Goal: Book appointment/travel/reservation

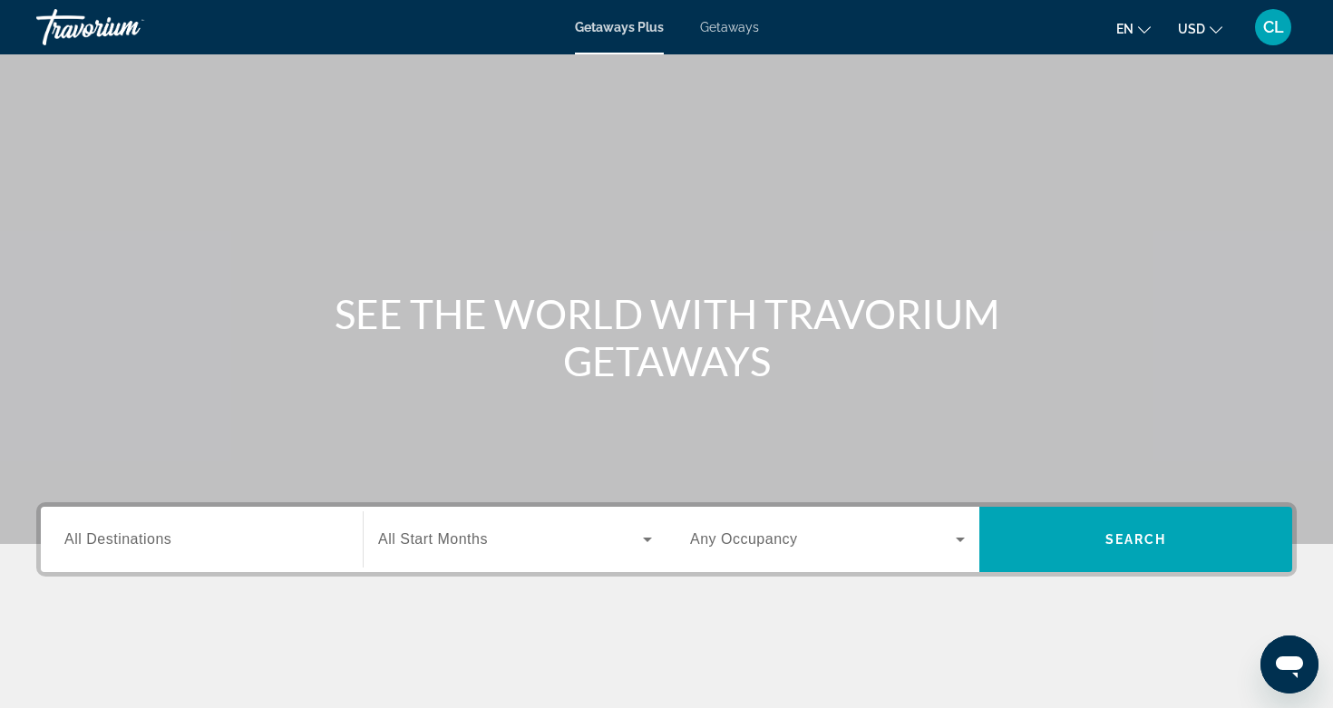
click at [143, 559] on div "Search widget" at bounding box center [201, 540] width 275 height 52
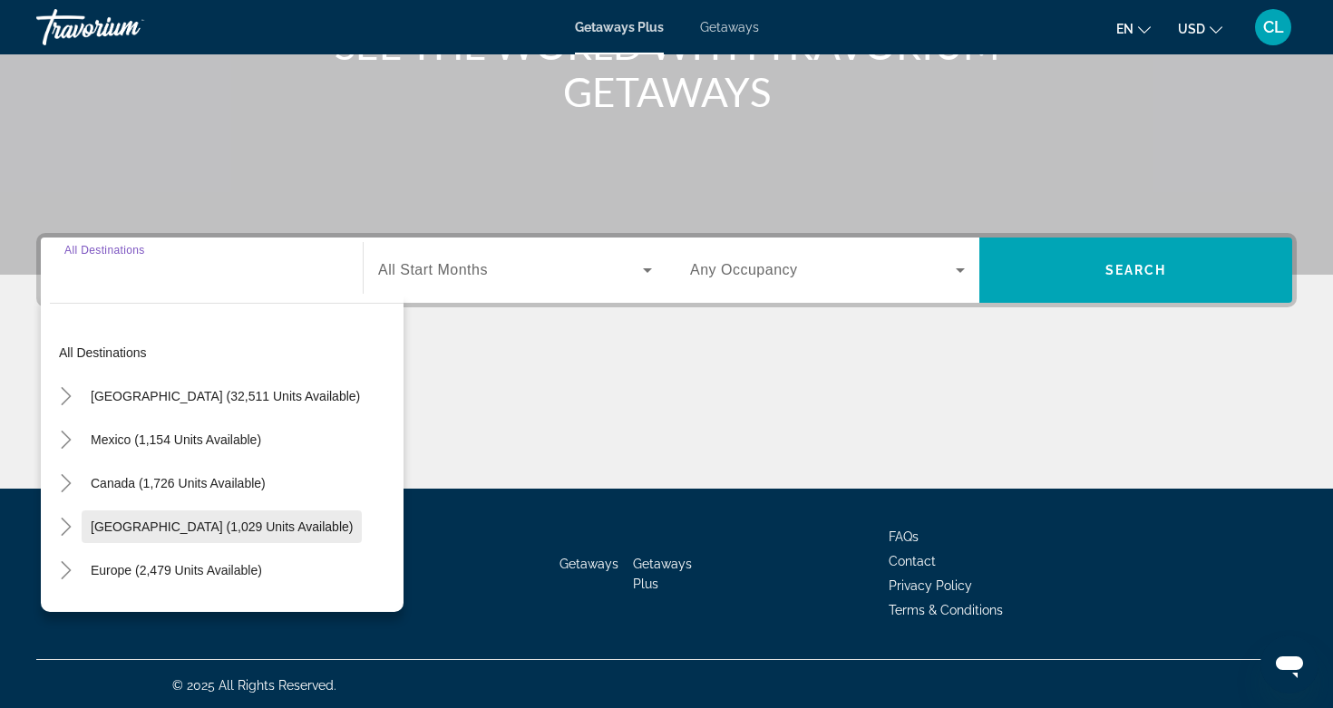
scroll to position [272, 0]
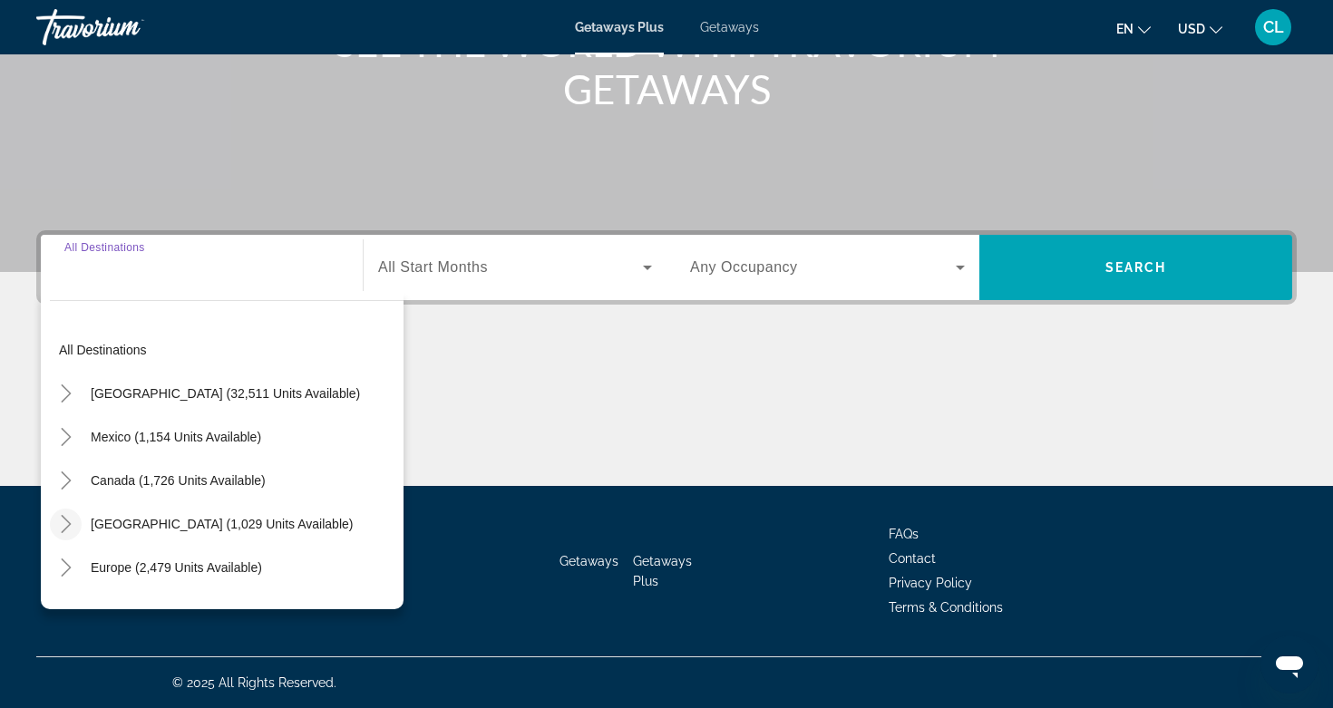
click at [73, 524] on icon "Toggle Caribbean & Atlantic Islands (1,029 units available)" at bounding box center [66, 524] width 18 height 18
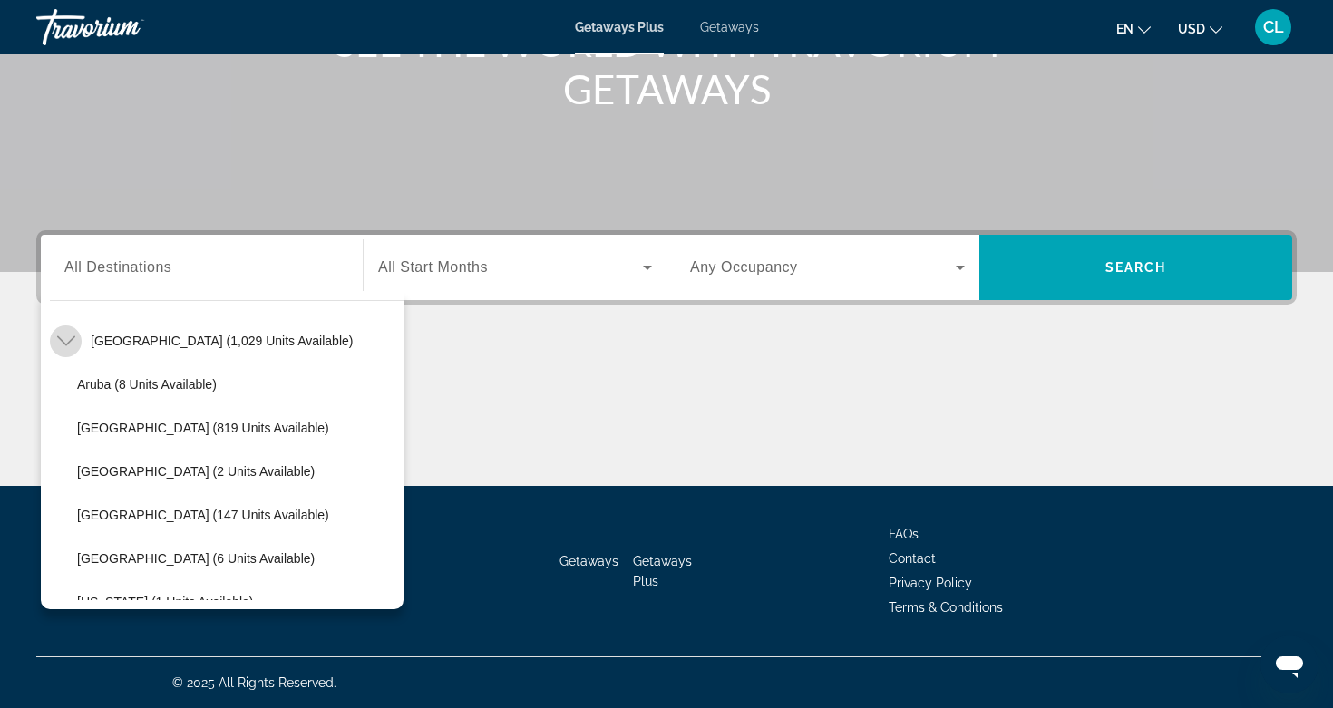
click at [68, 339] on icon "Toggle Caribbean & Atlantic Islands (1,029 units available)" at bounding box center [66, 341] width 18 height 18
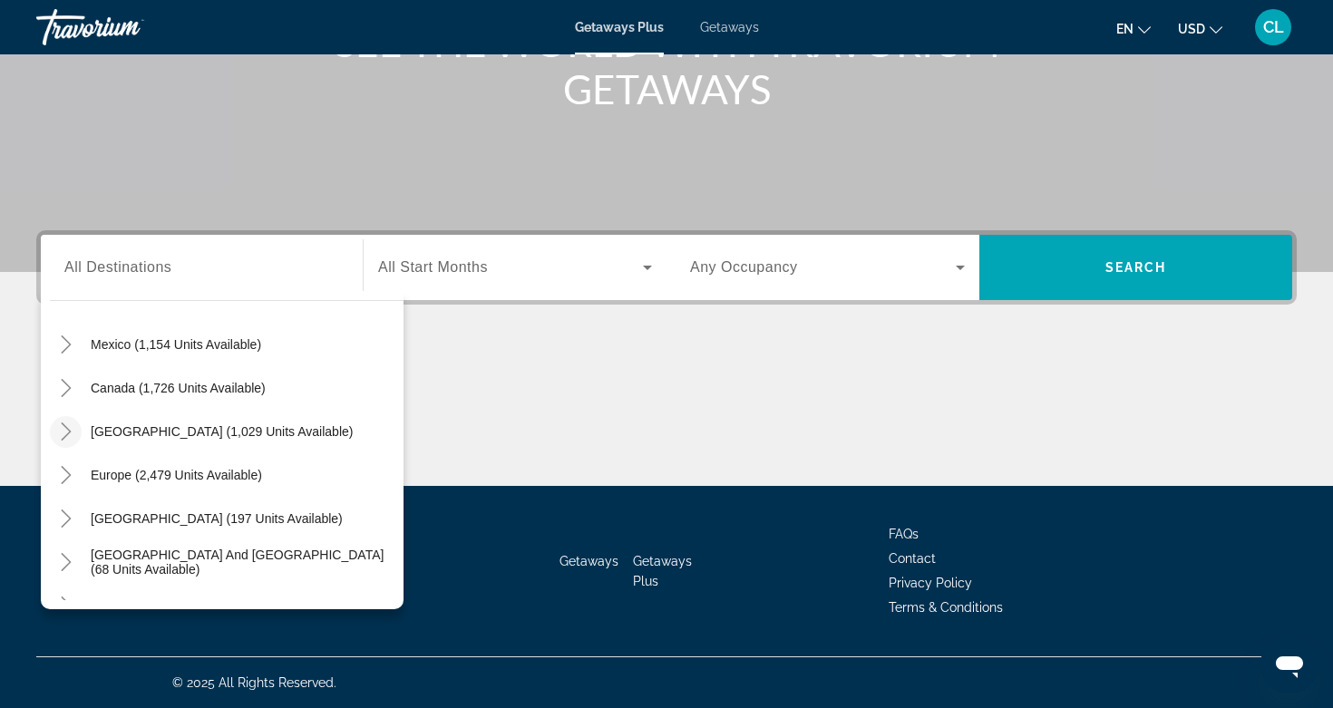
scroll to position [66, 0]
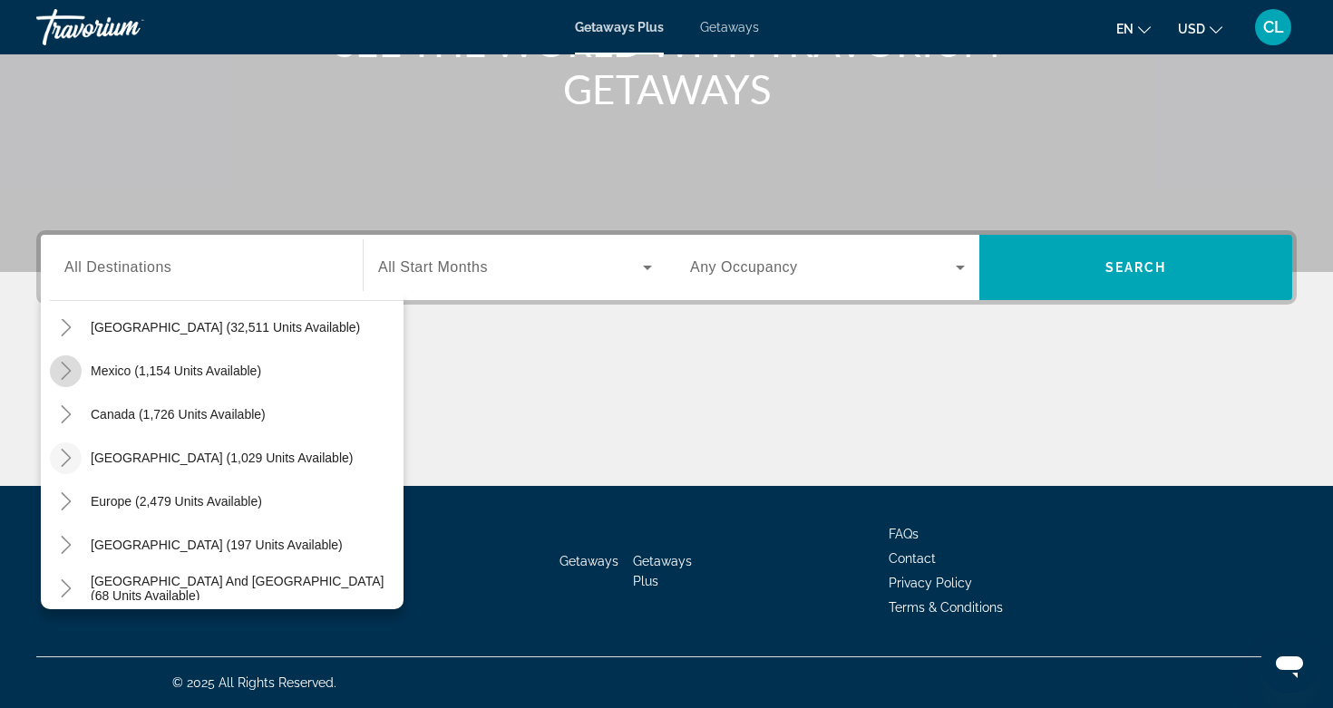
click at [71, 375] on icon "Toggle Mexico (1,154 units available)" at bounding box center [66, 371] width 18 height 18
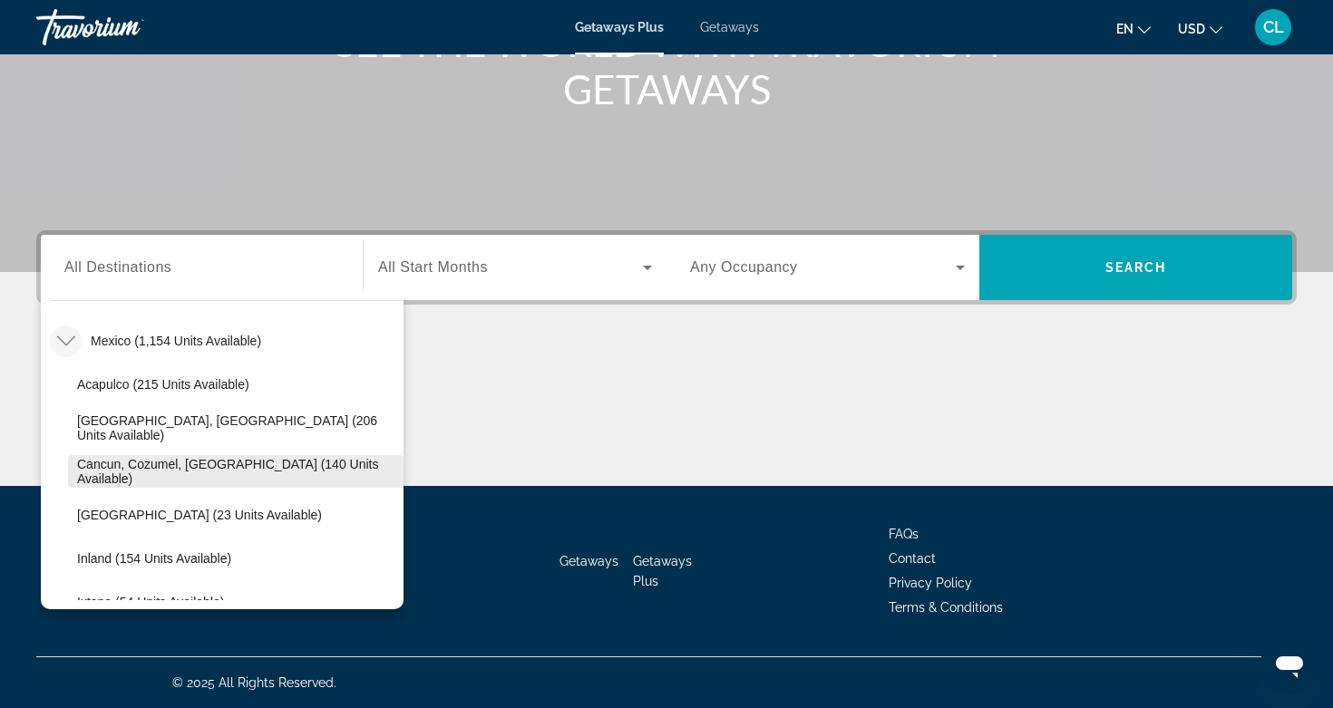
click at [102, 469] on span "Cancun, Cozumel, [GEOGRAPHIC_DATA] (140 units available)" at bounding box center [235, 471] width 317 height 29
type input "**********"
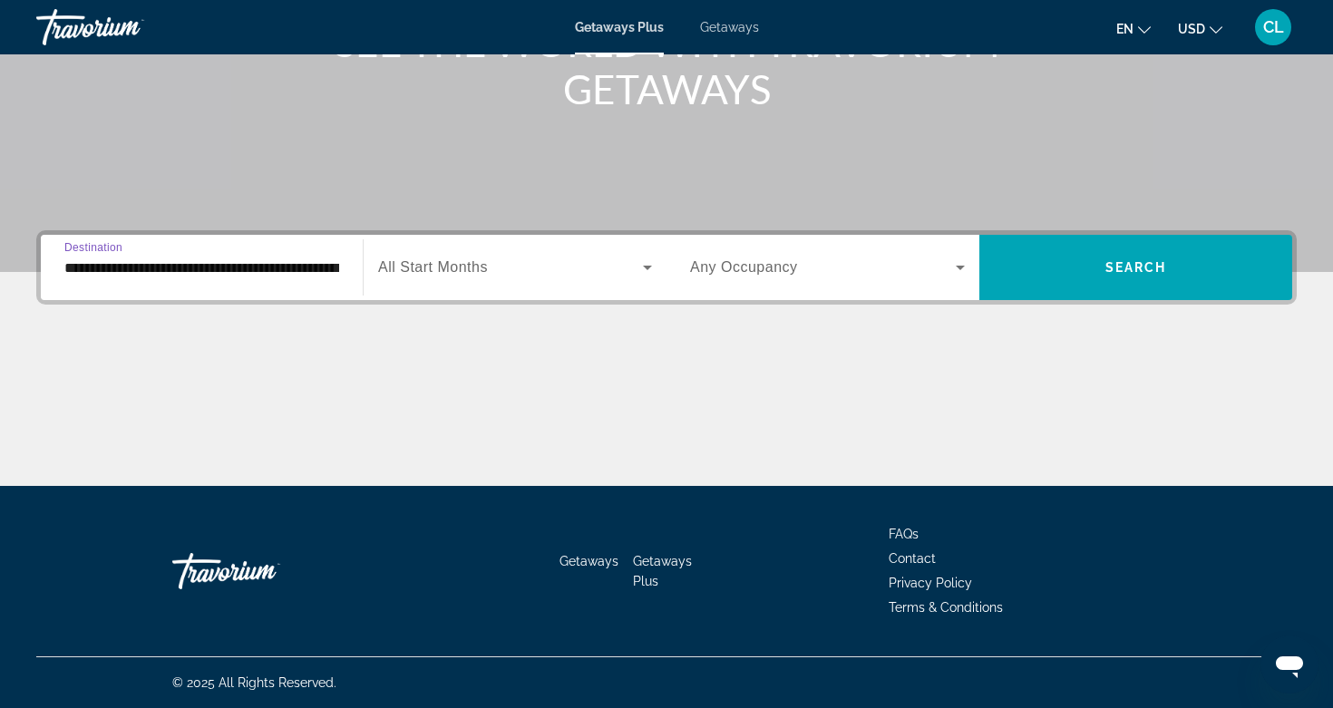
click at [418, 269] on span "All Start Months" at bounding box center [433, 266] width 110 height 15
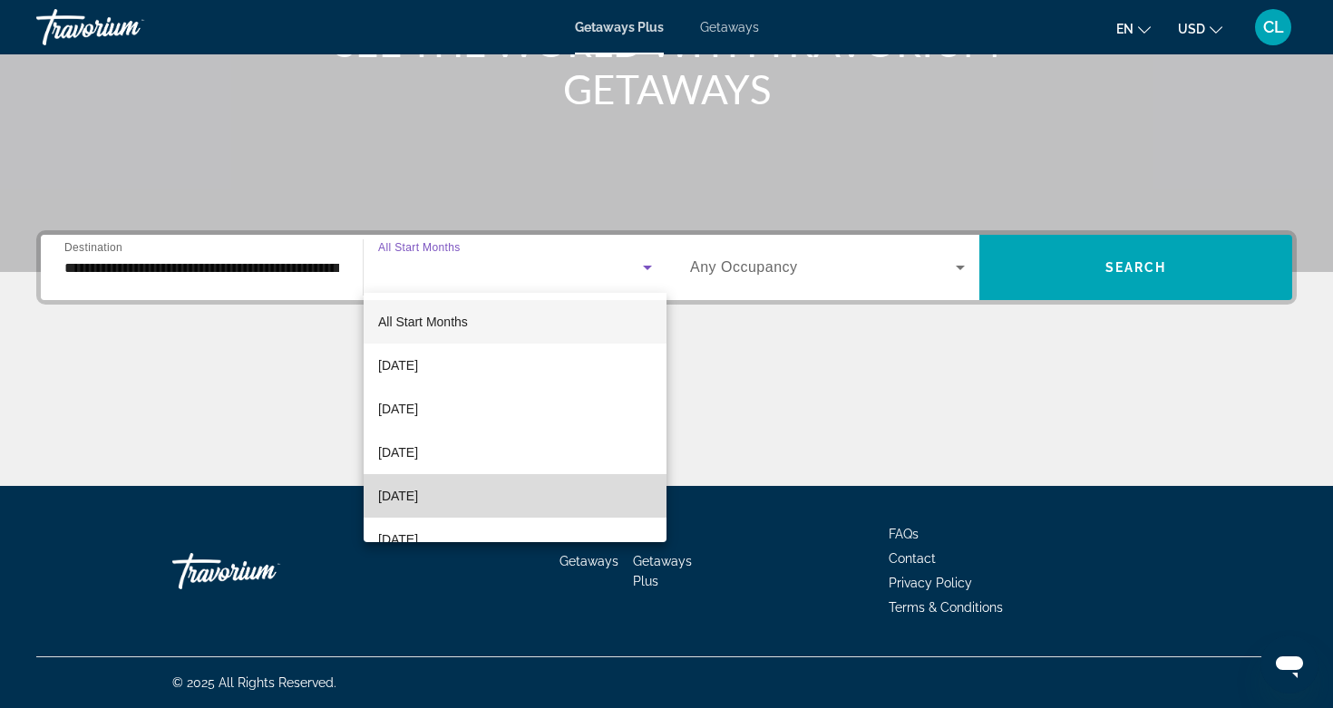
click at [432, 483] on mat-option "[DATE]" at bounding box center [515, 496] width 303 height 44
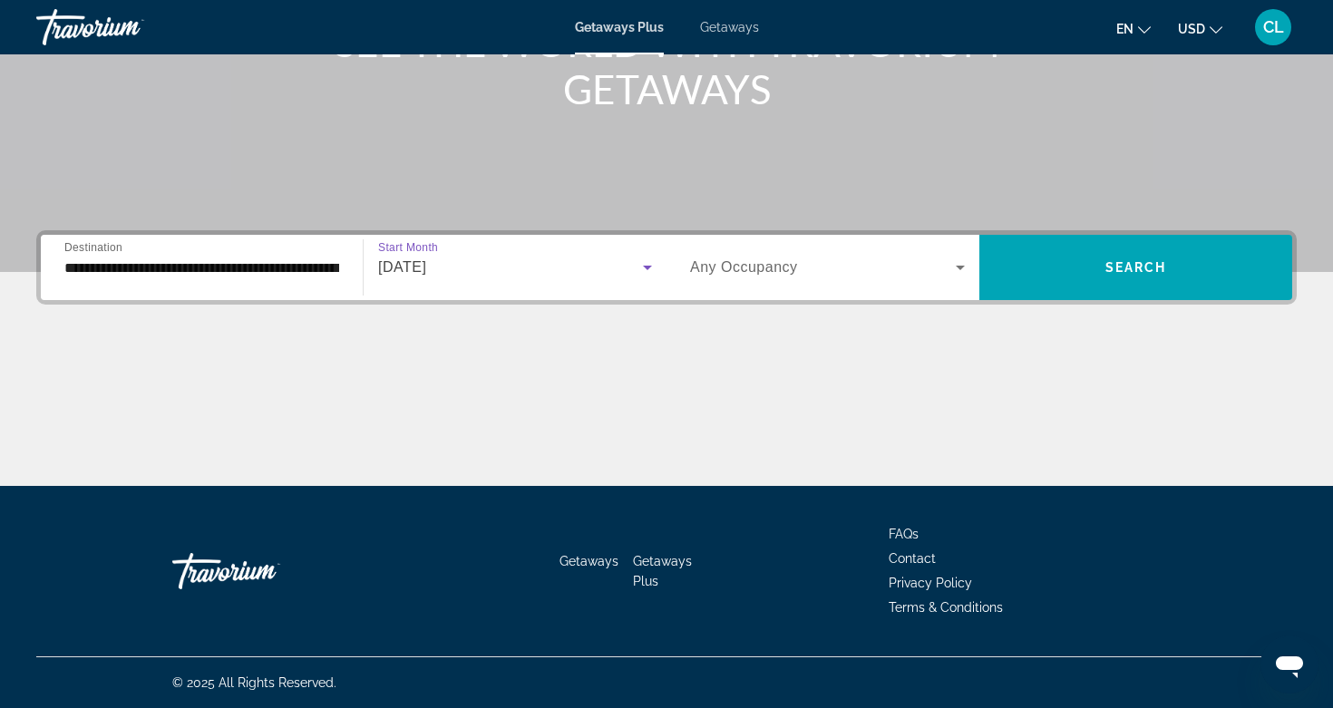
click at [753, 257] on span "Search widget" at bounding box center [823, 268] width 266 height 22
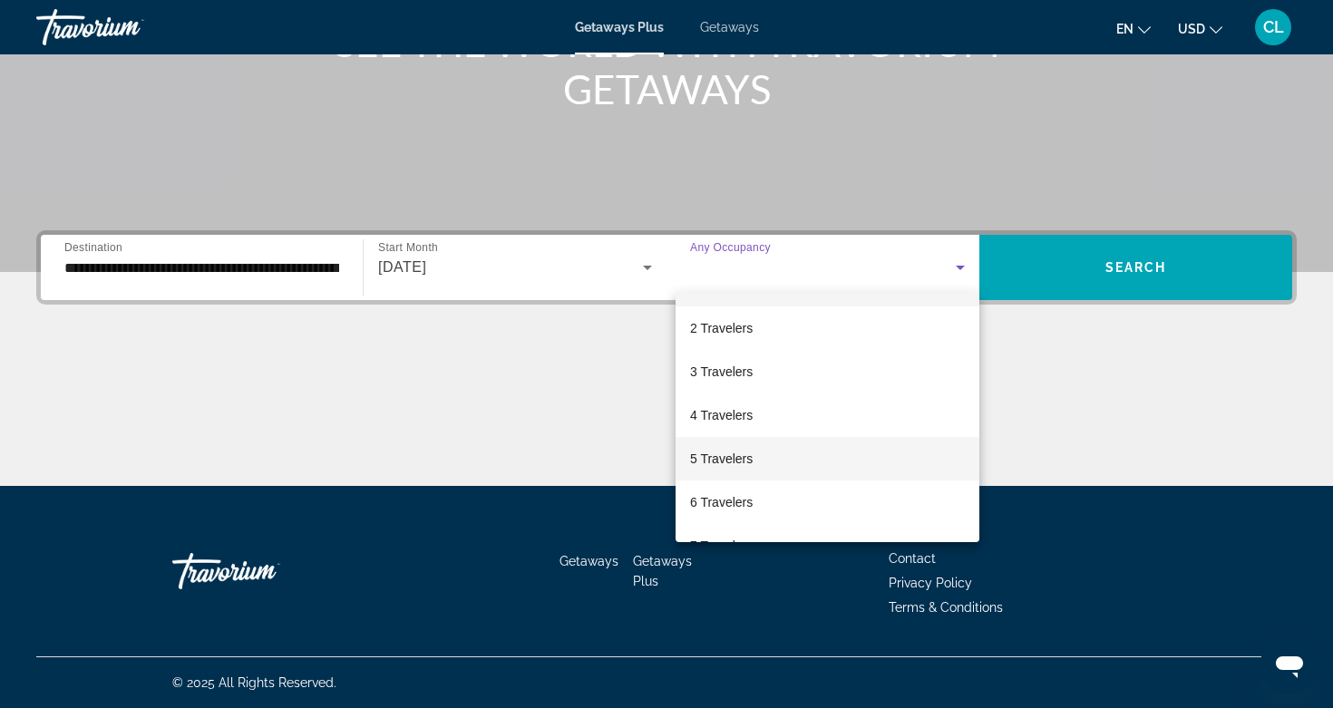
scroll to position [39, 0]
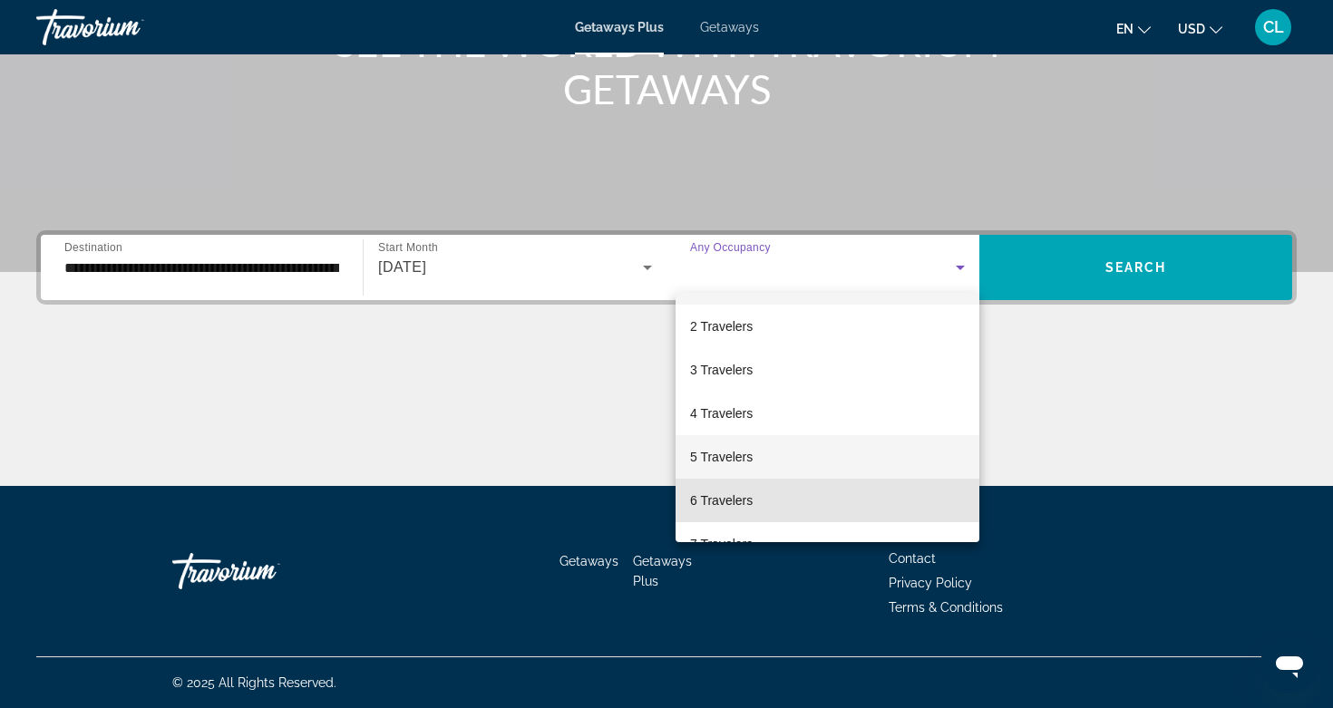
click at [721, 491] on span "6 Travelers" at bounding box center [721, 501] width 63 height 22
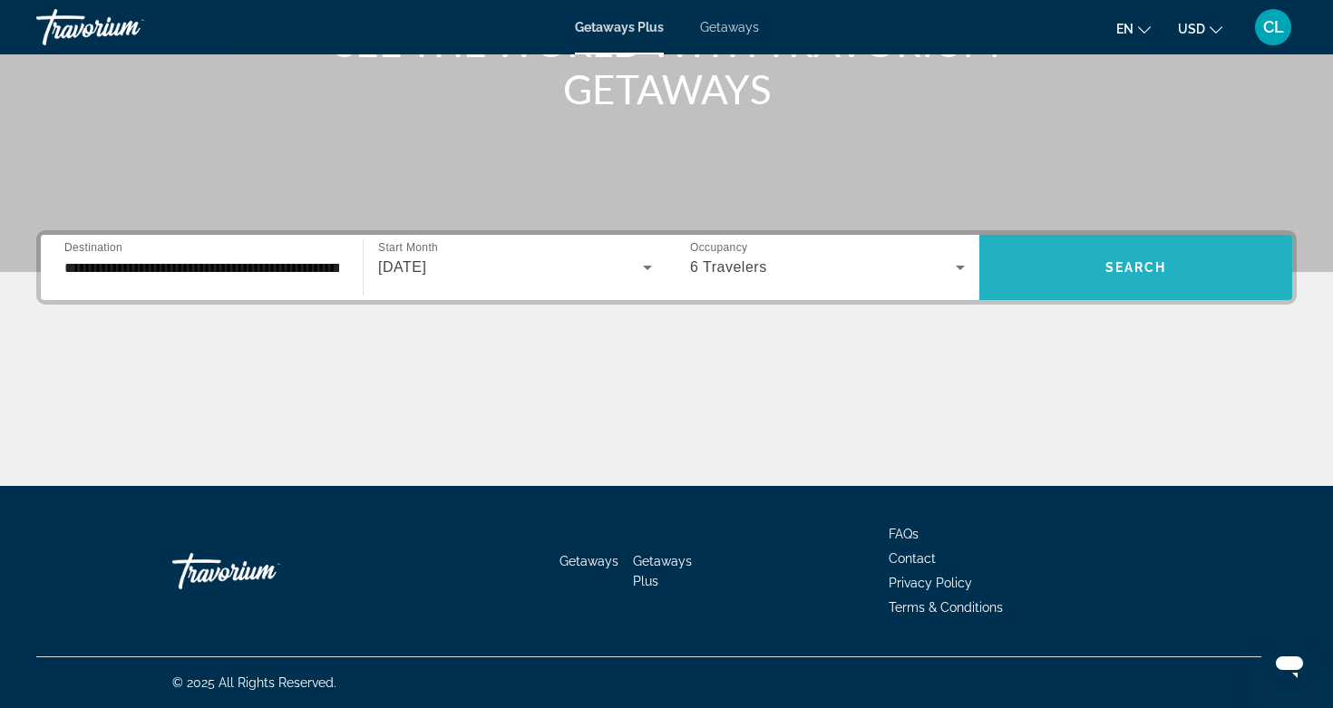
click at [1123, 257] on span "Search widget" at bounding box center [1135, 268] width 313 height 44
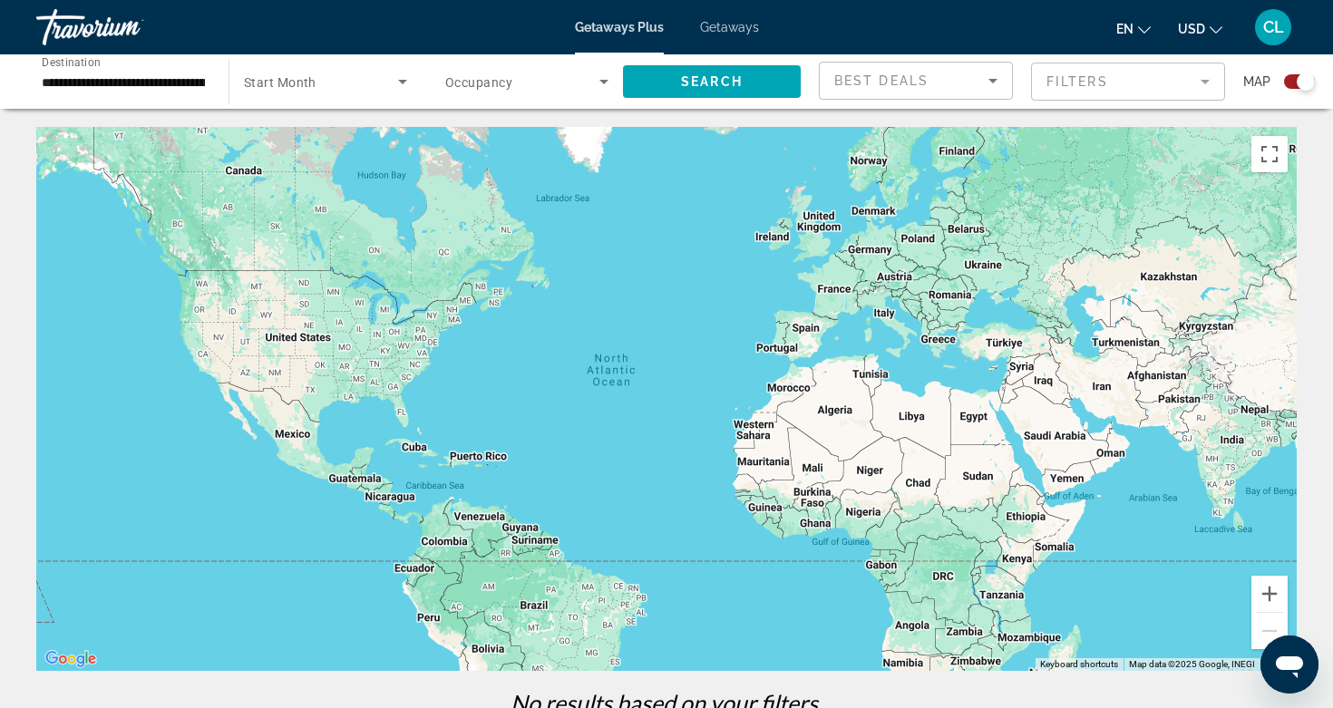
click at [741, 29] on span "Getaways" at bounding box center [729, 27] width 59 height 15
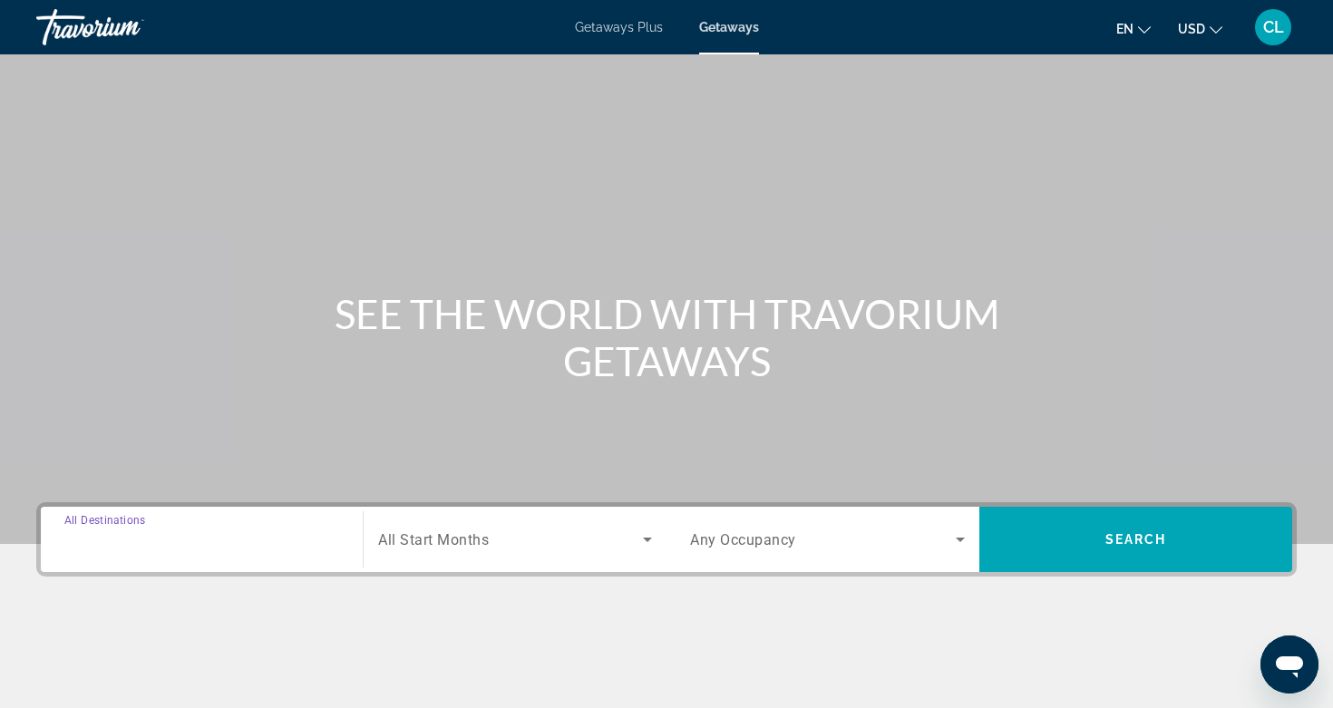
click at [300, 539] on input "Destination All Destinations" at bounding box center [201, 541] width 275 height 22
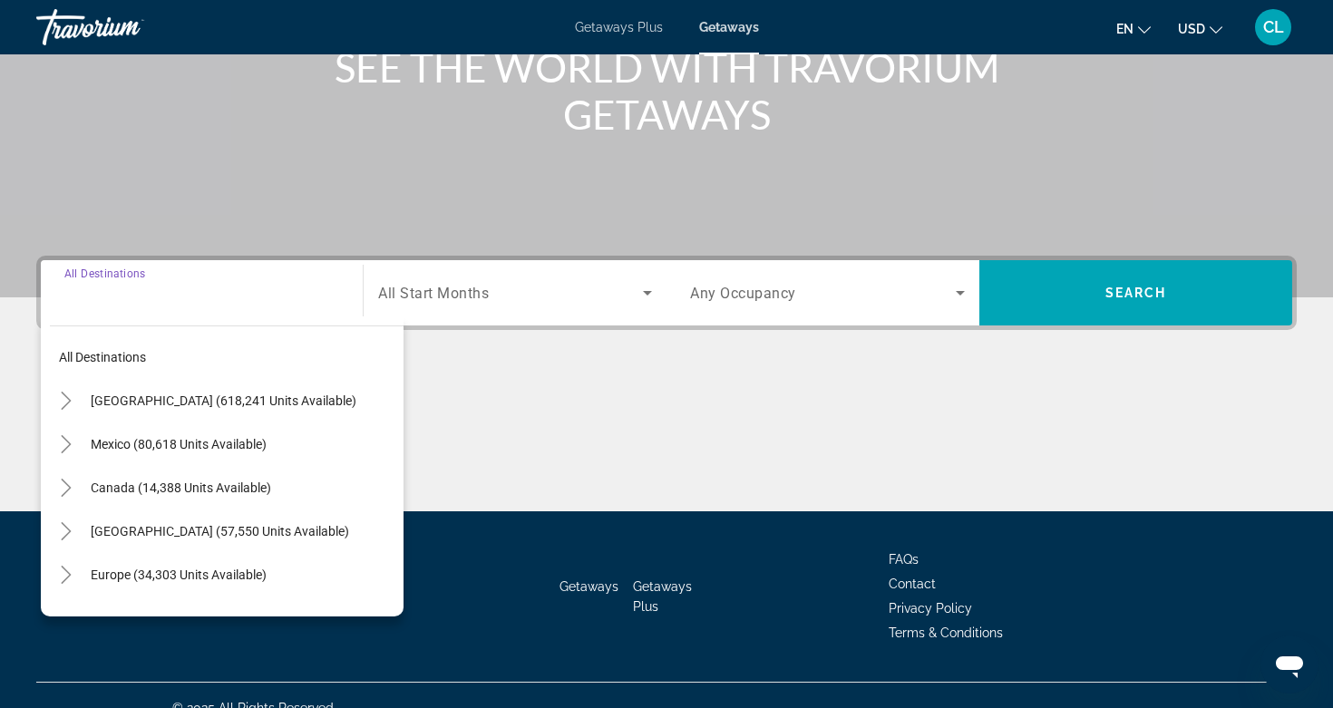
scroll to position [272, 0]
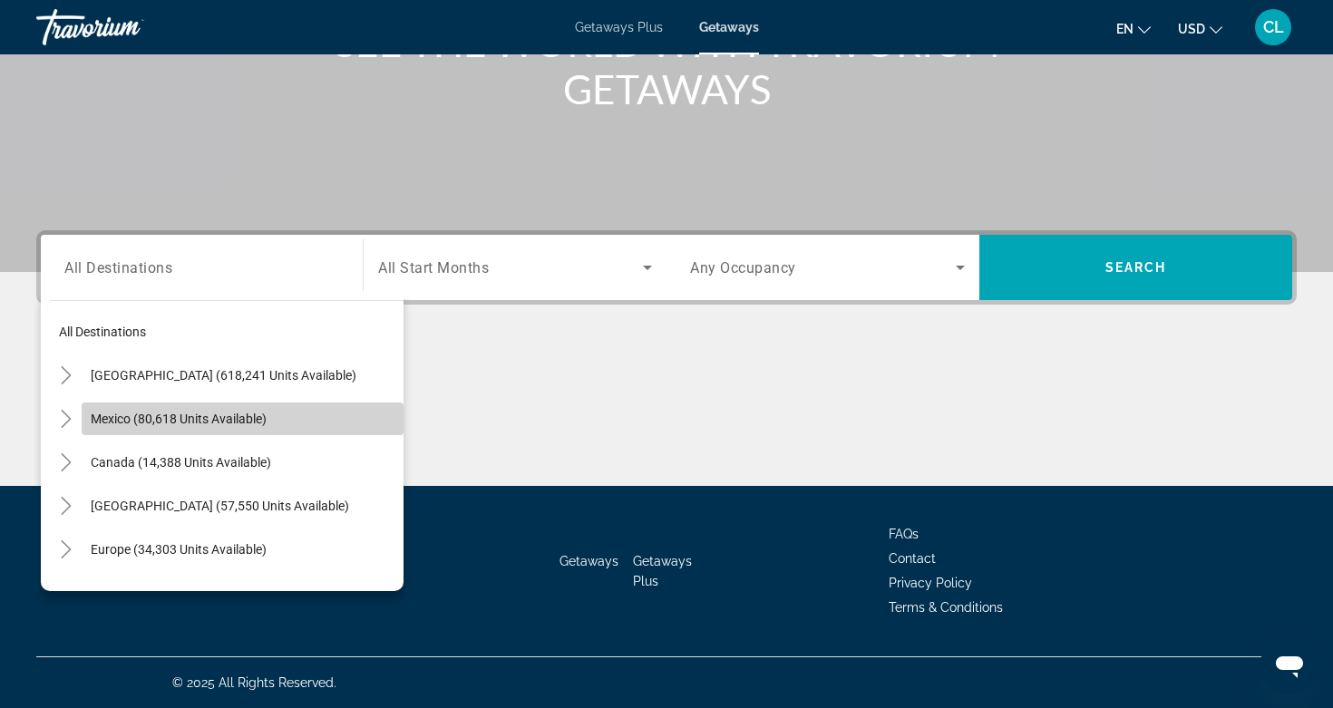
click at [209, 430] on span "Search widget" at bounding box center [243, 419] width 322 height 44
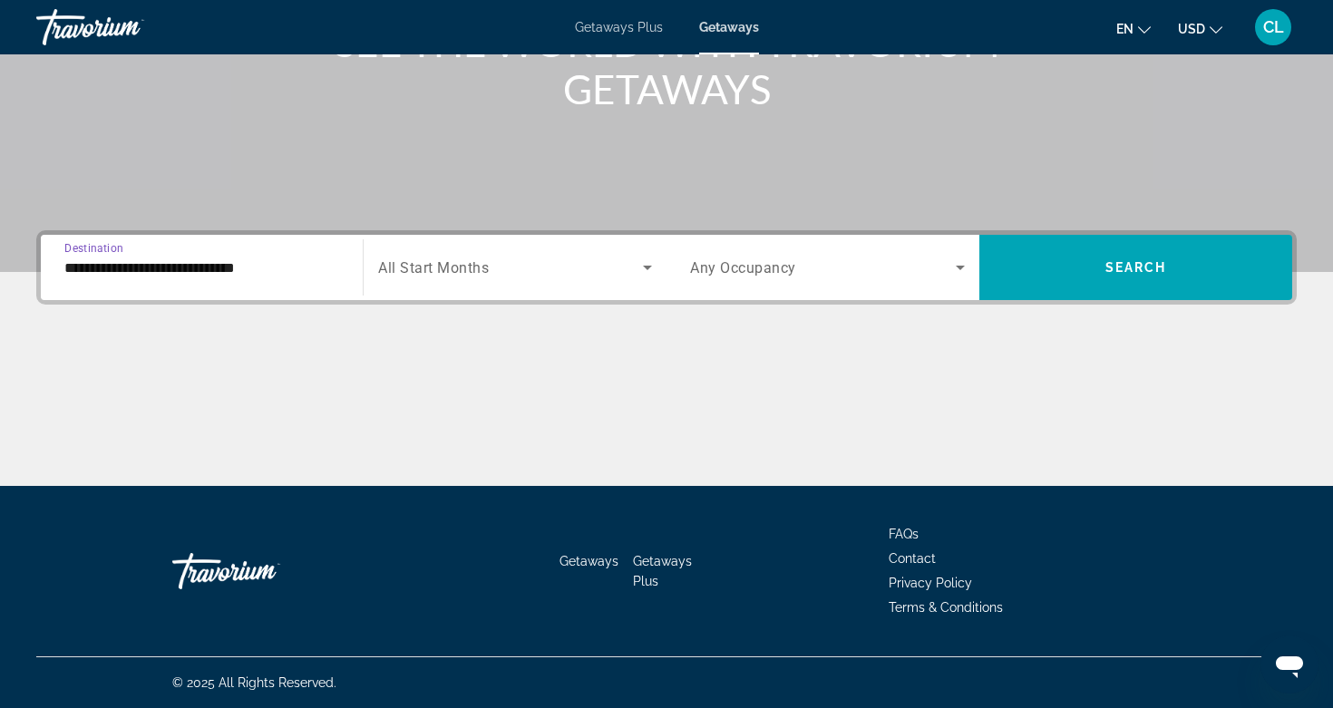
click at [267, 266] on input "**********" at bounding box center [201, 268] width 275 height 22
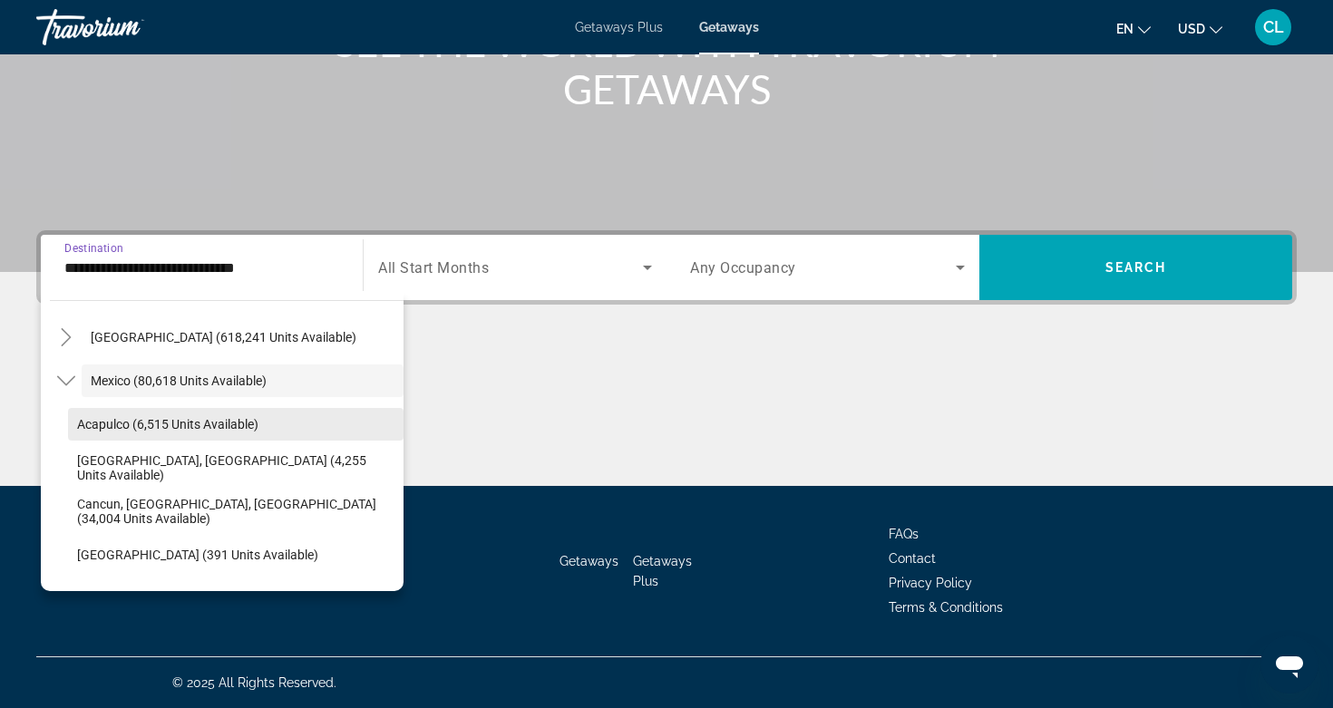
scroll to position [39, 0]
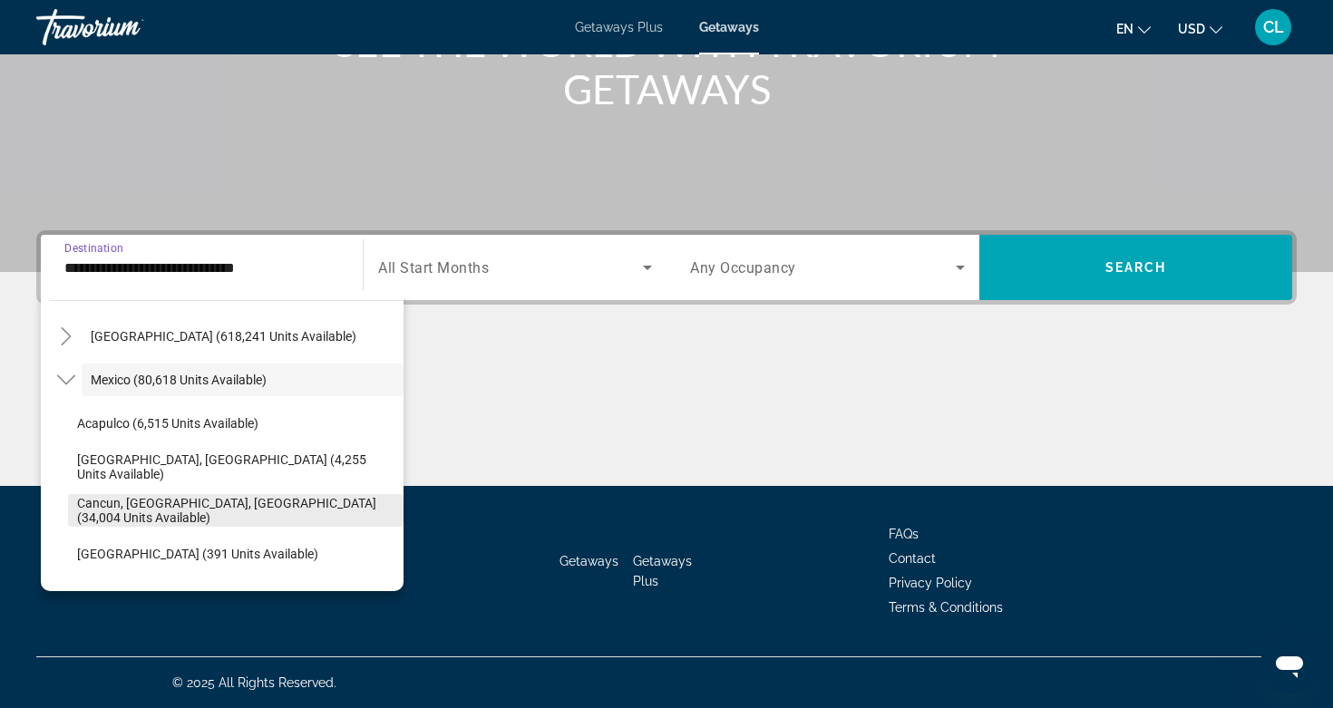
click at [110, 506] on span "Cancun, [GEOGRAPHIC_DATA], [GEOGRAPHIC_DATA] (34,004 units available)" at bounding box center [235, 510] width 317 height 29
type input "**********"
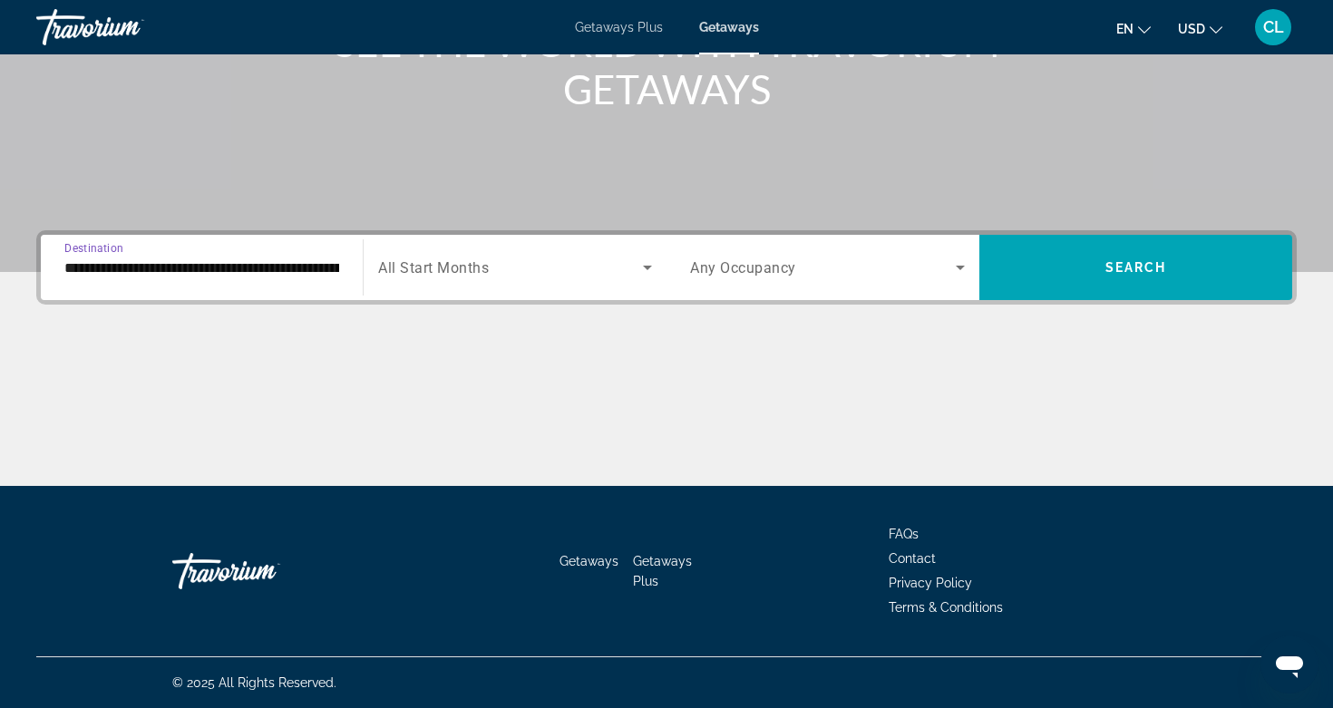
click at [413, 267] on span "All Start Months" at bounding box center [433, 267] width 111 height 17
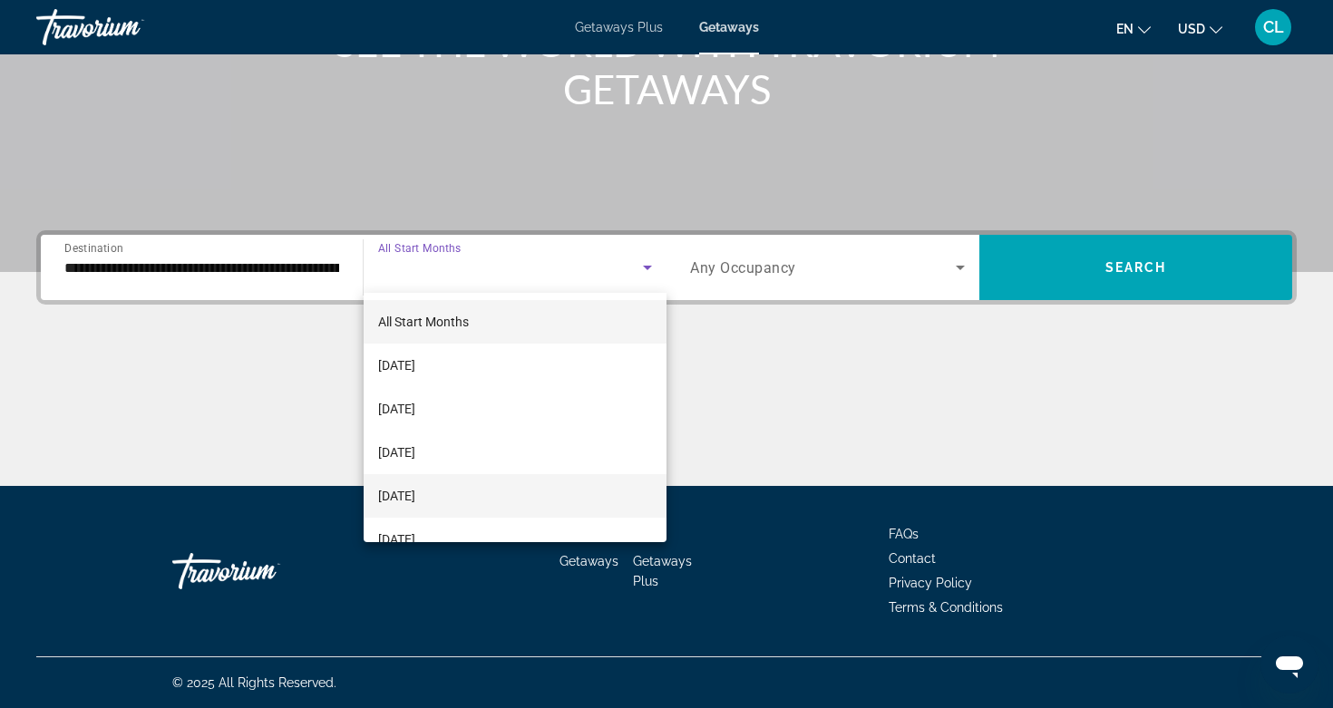
click at [415, 490] on span "[DATE]" at bounding box center [396, 496] width 37 height 22
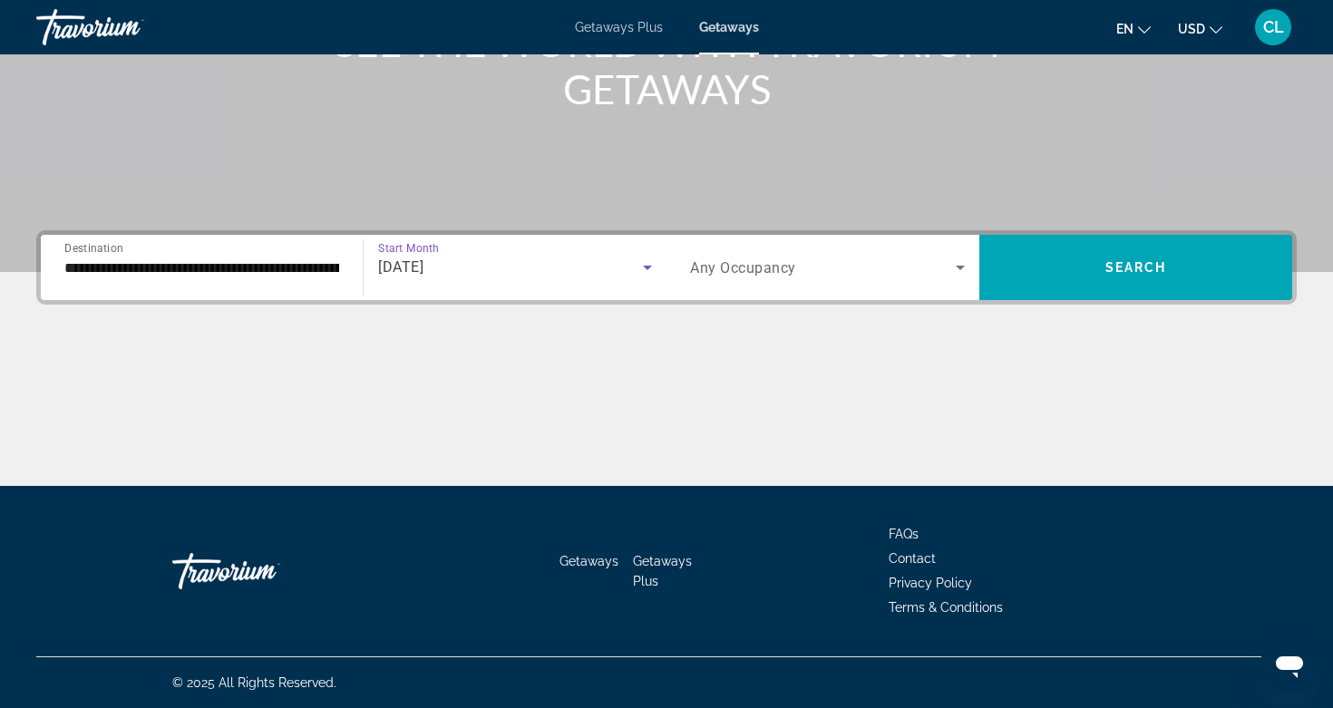
click at [719, 261] on span "Any Occupancy" at bounding box center [743, 267] width 106 height 17
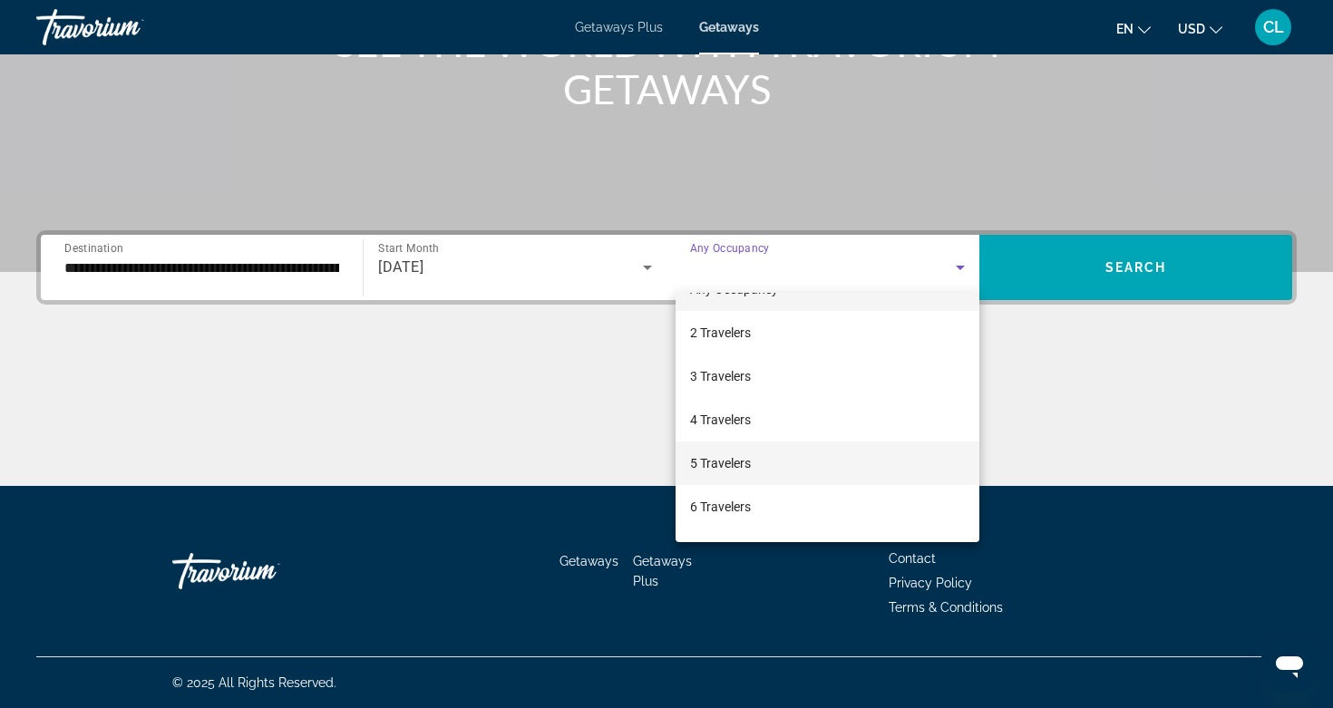
scroll to position [34, 0]
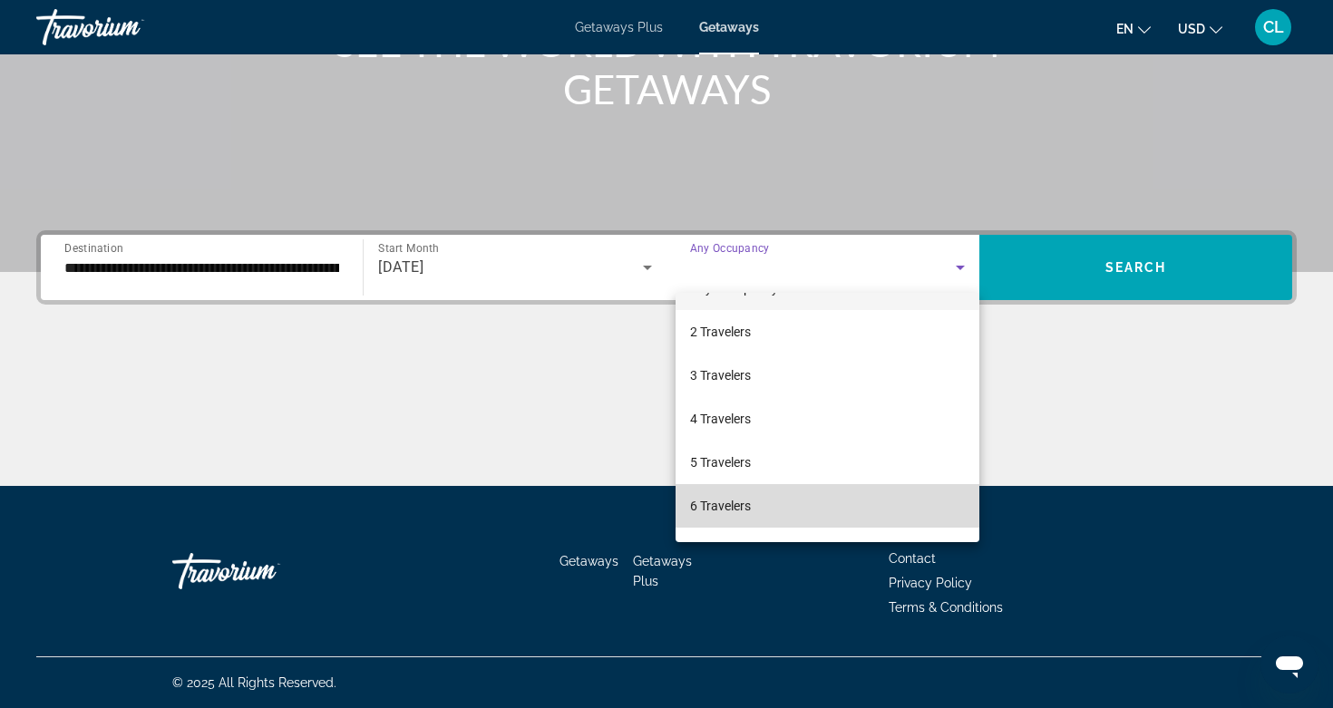
click at [719, 493] on mat-option "6 Travelers" at bounding box center [827, 506] width 304 height 44
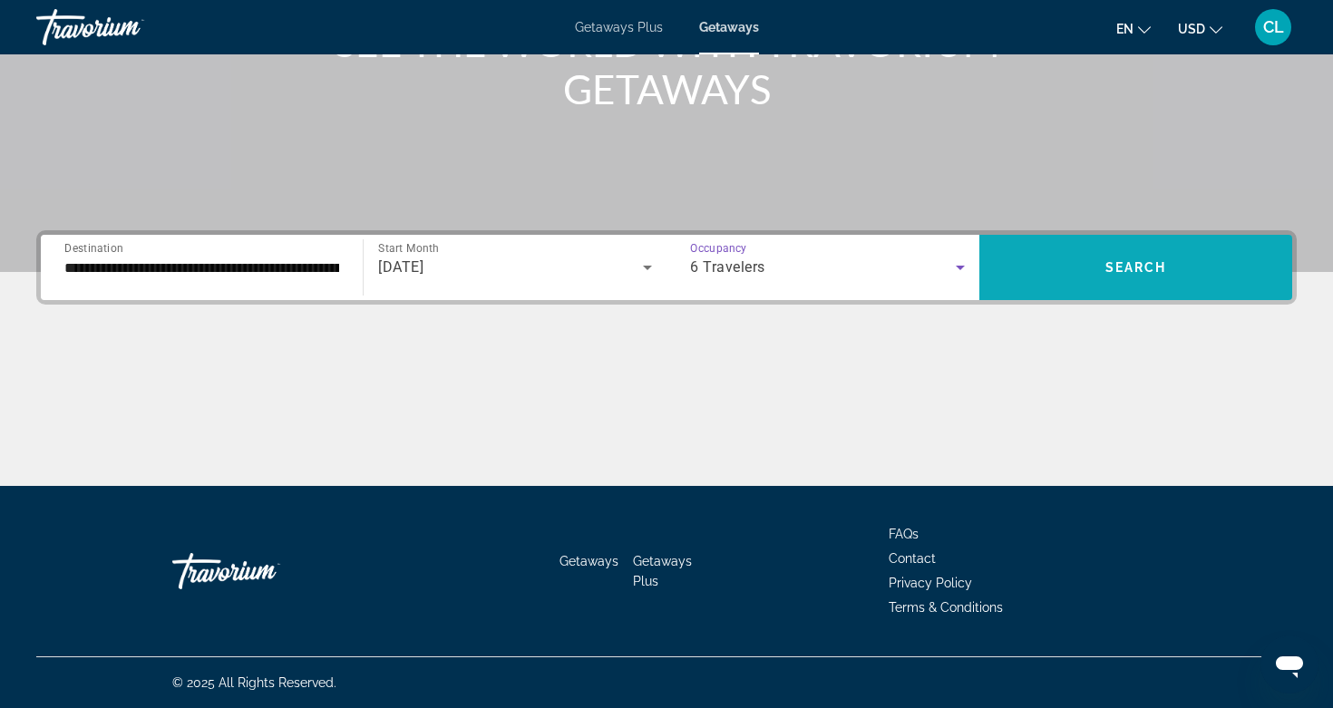
click at [1054, 253] on span "Search widget" at bounding box center [1135, 268] width 313 height 44
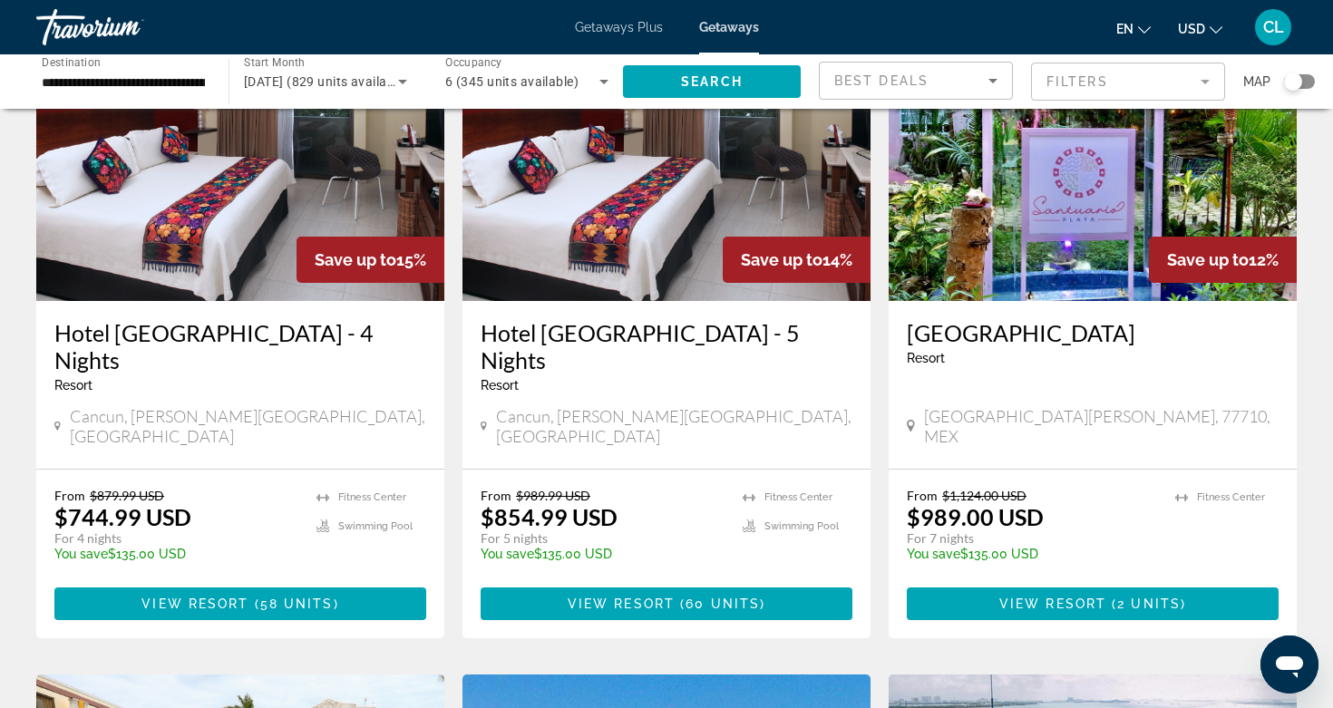
scroll to position [166, 0]
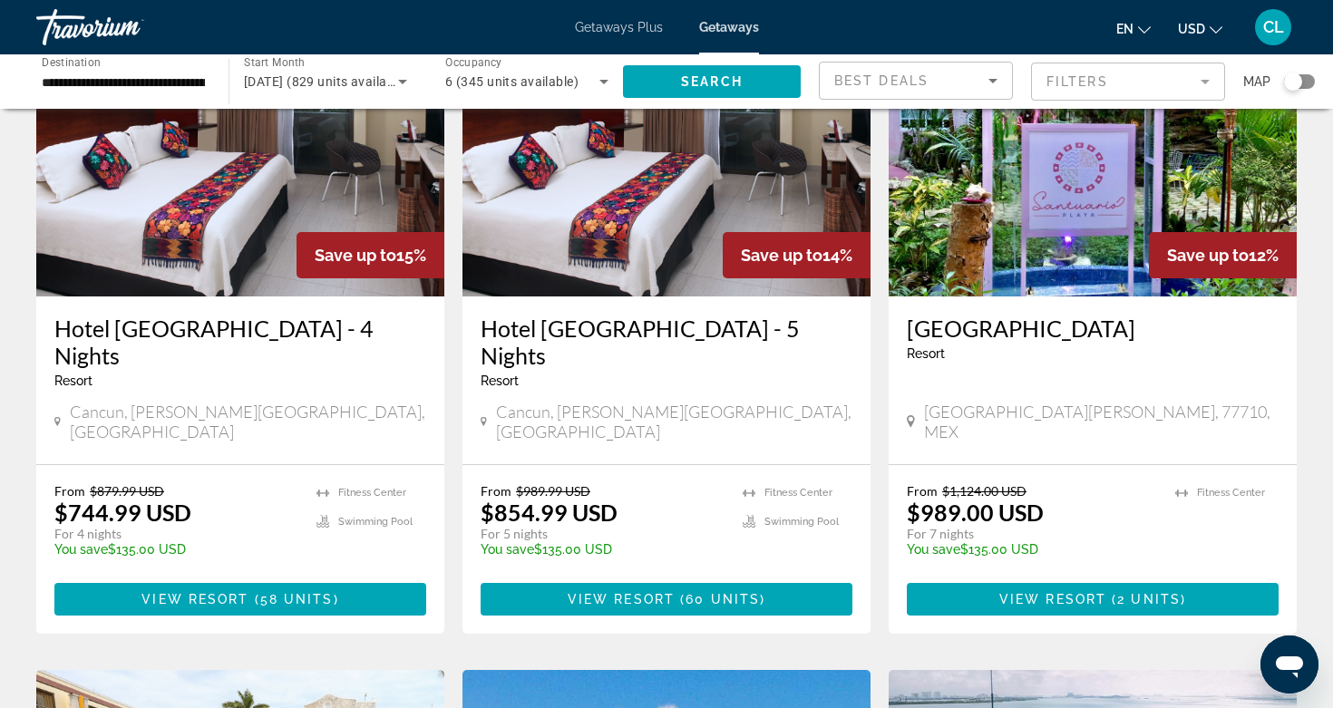
click at [1119, 79] on mat-form-field "Filters" at bounding box center [1128, 82] width 194 height 38
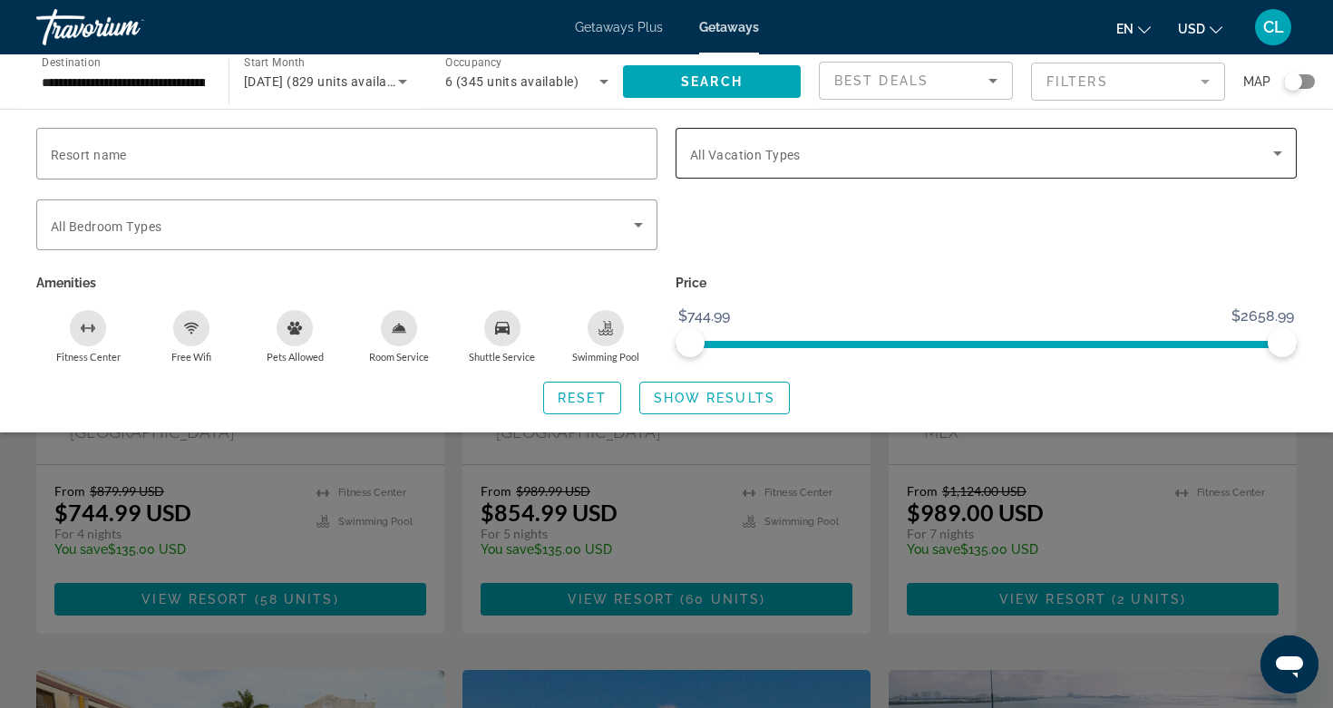
click at [1040, 163] on span "Search widget" at bounding box center [981, 153] width 583 height 22
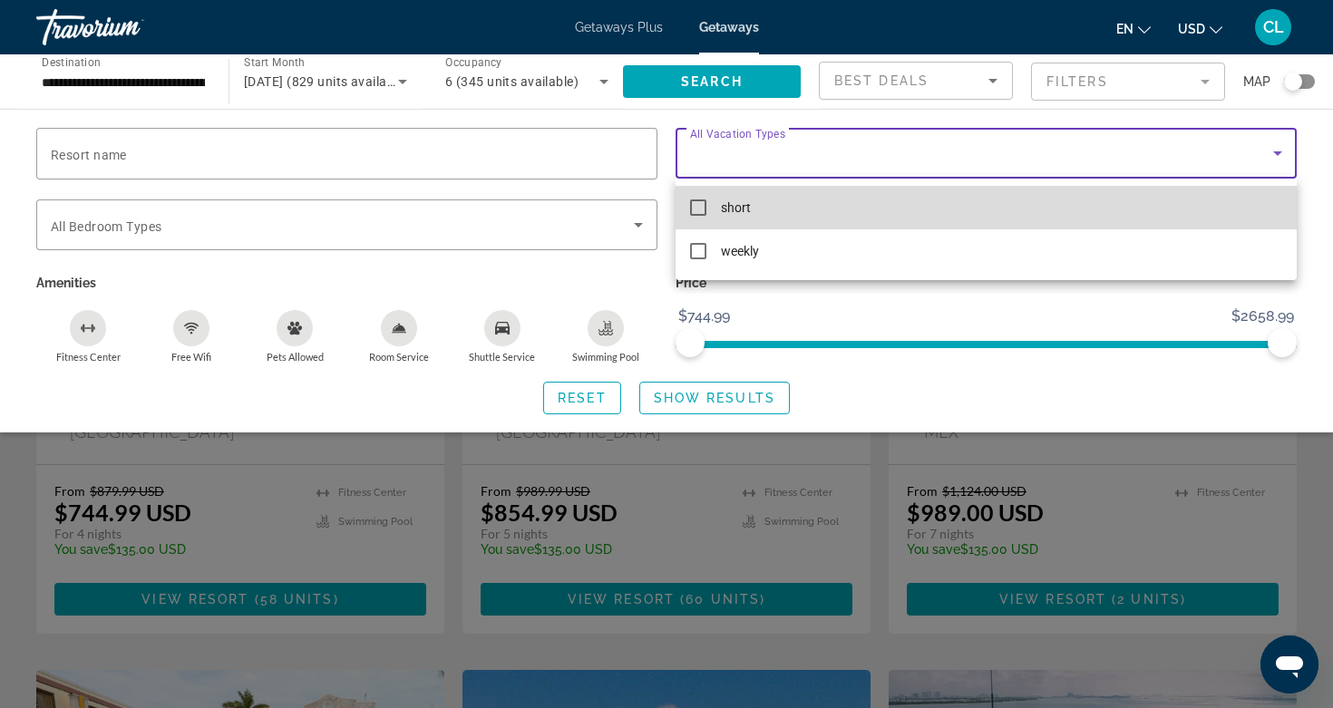
click at [704, 209] on mat-pseudo-checkbox at bounding box center [698, 207] width 16 height 16
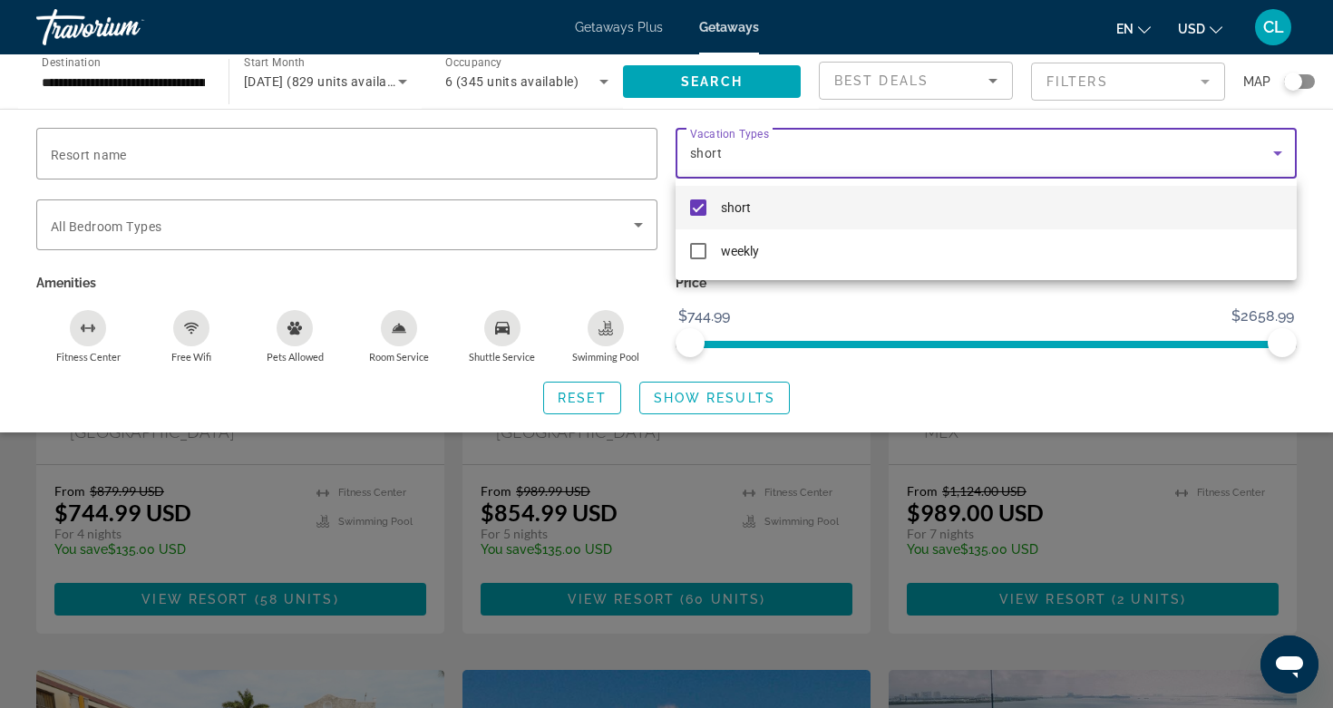
click at [750, 78] on div at bounding box center [666, 354] width 1333 height 708
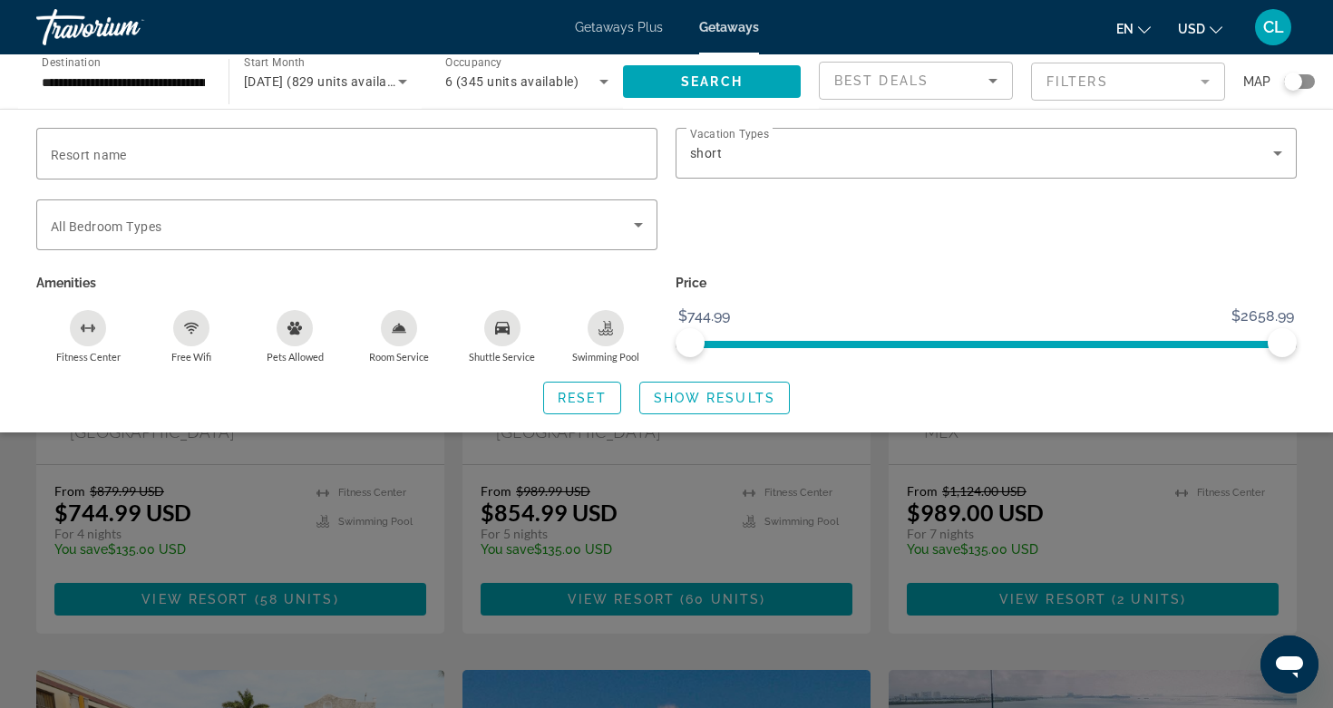
click at [750, 78] on span "Search widget" at bounding box center [712, 82] width 178 height 44
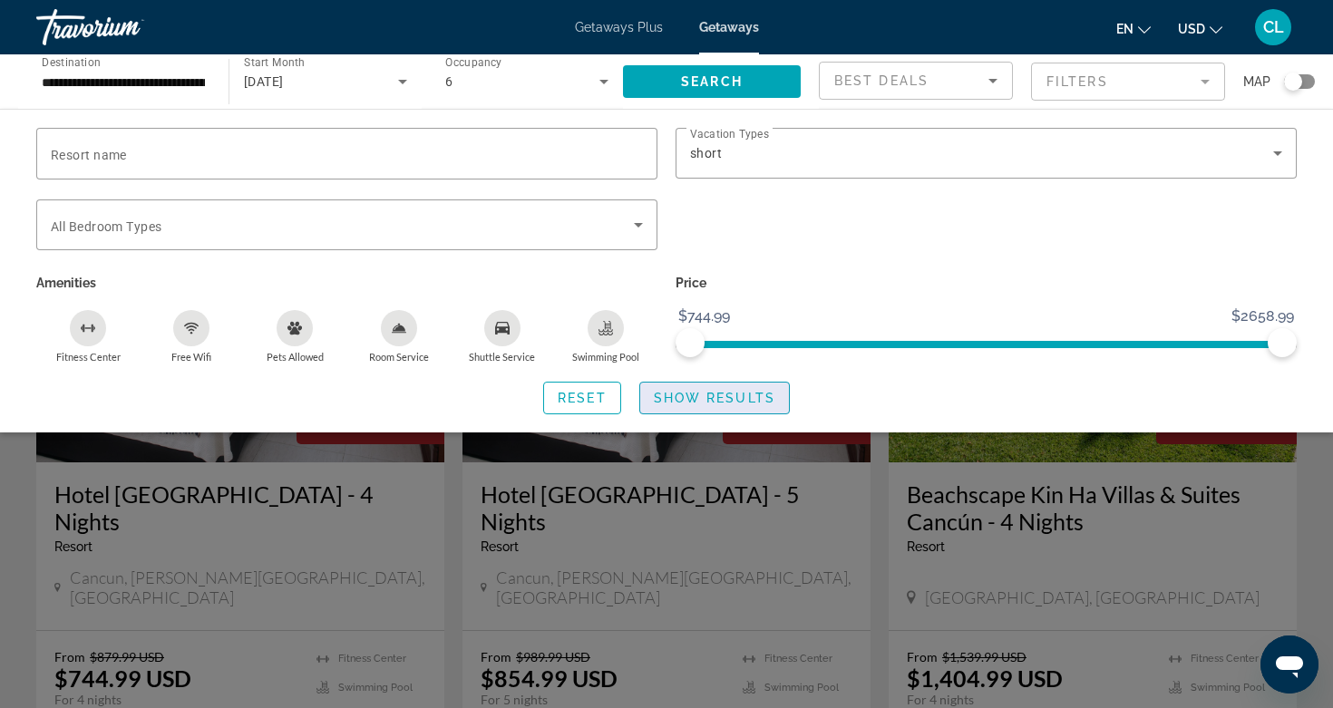
click at [723, 402] on span "Show Results" at bounding box center [714, 398] width 121 height 15
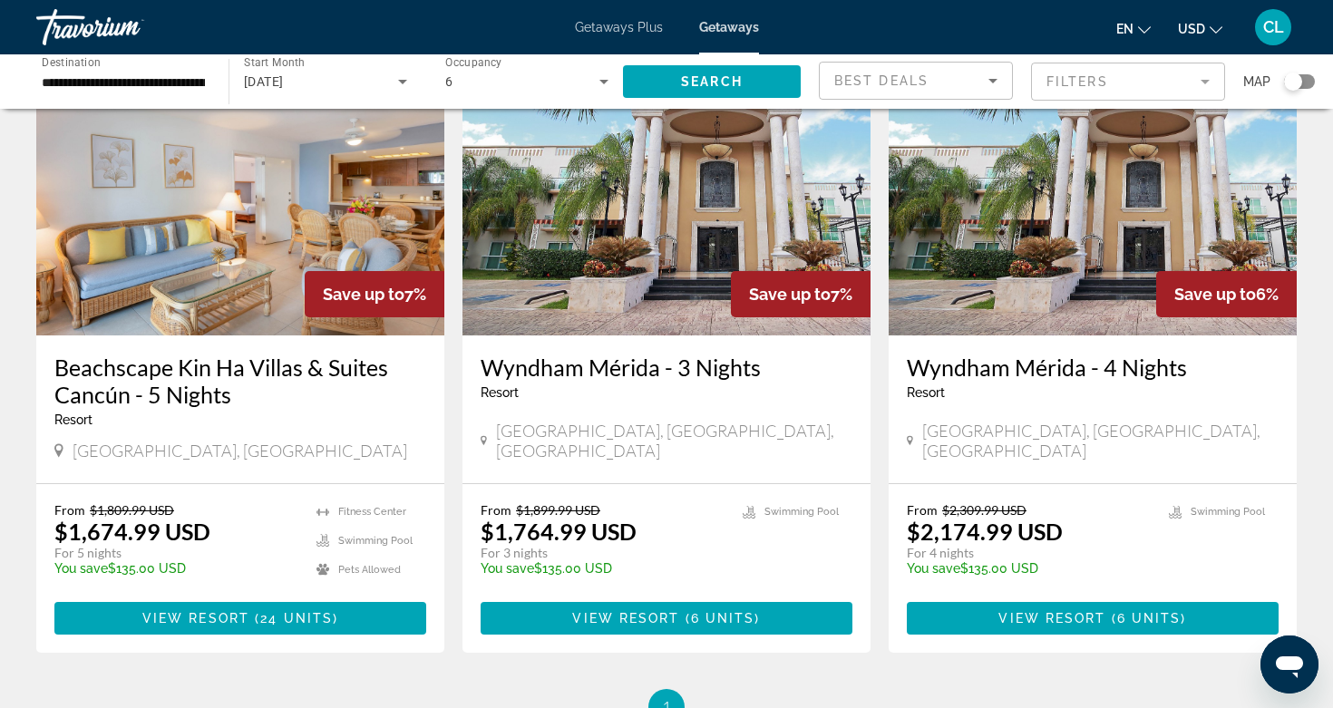
scroll to position [1475, 0]
